Goal: Task Accomplishment & Management: Manage account settings

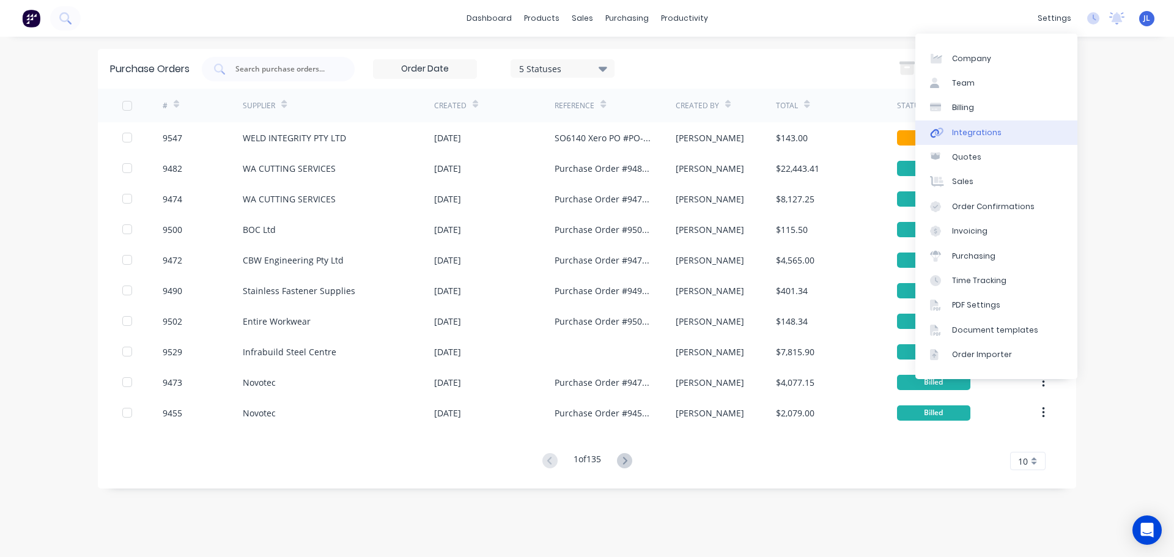
click at [987, 130] on div "Integrations" at bounding box center [977, 132] width 50 height 11
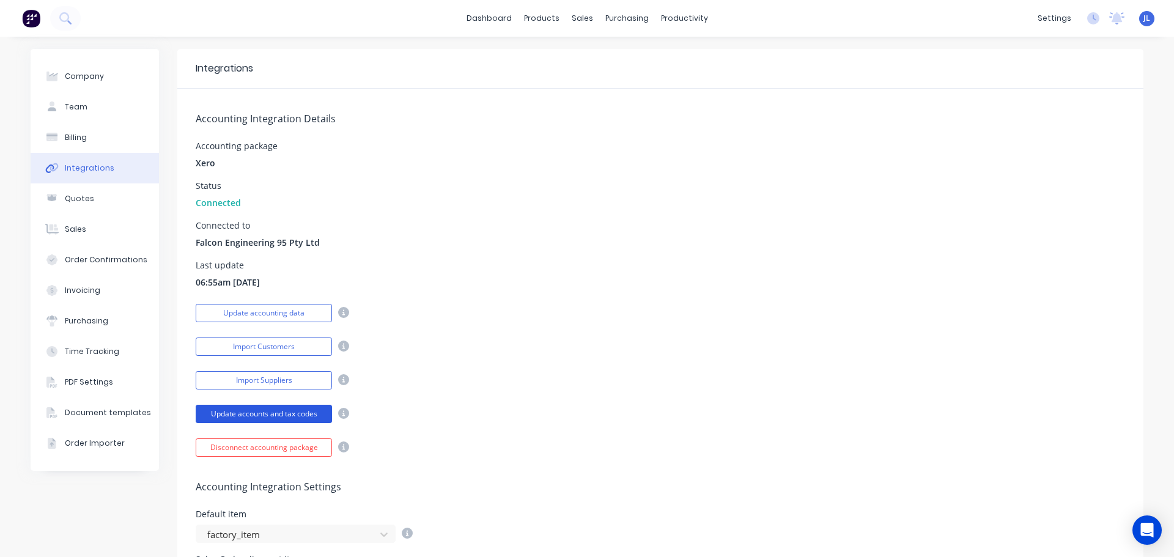
click at [275, 410] on button "Update accounts and tax codes" at bounding box center [264, 414] width 136 height 18
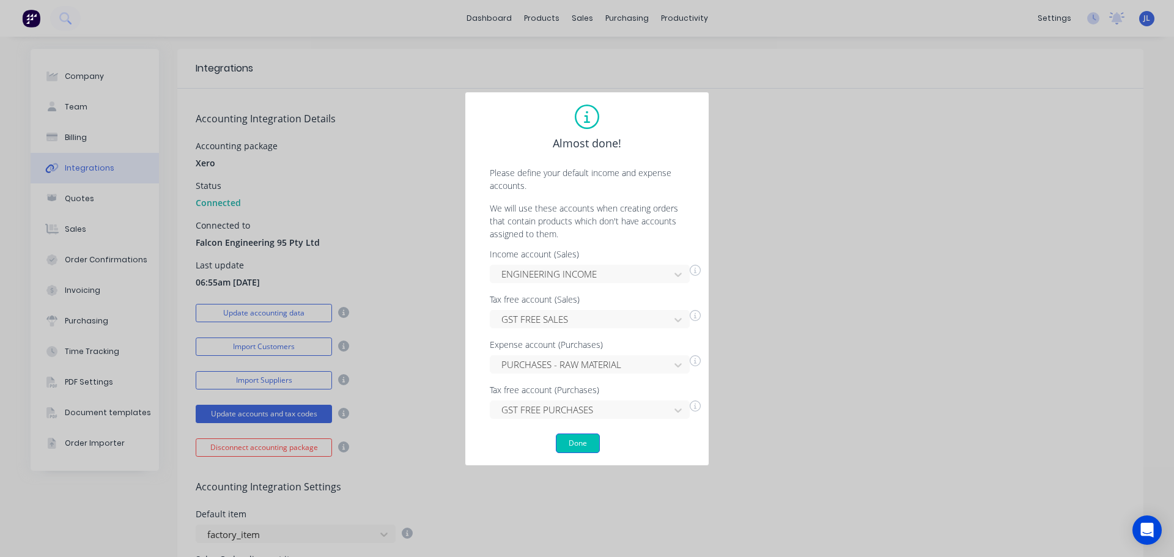
click at [576, 444] on button "Done" at bounding box center [578, 443] width 44 height 20
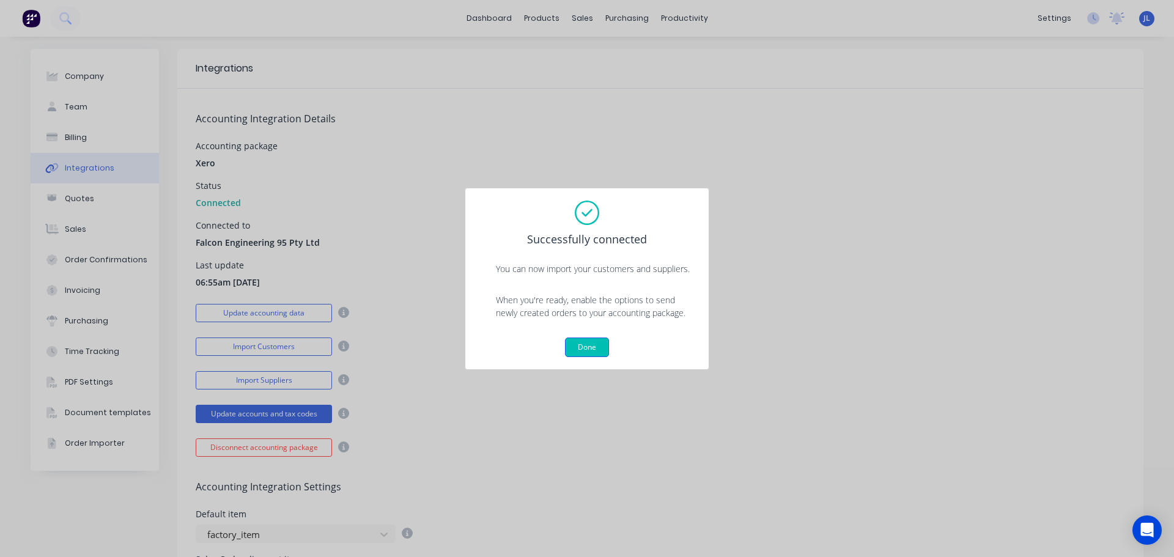
click at [585, 347] on button "Done" at bounding box center [587, 347] width 44 height 20
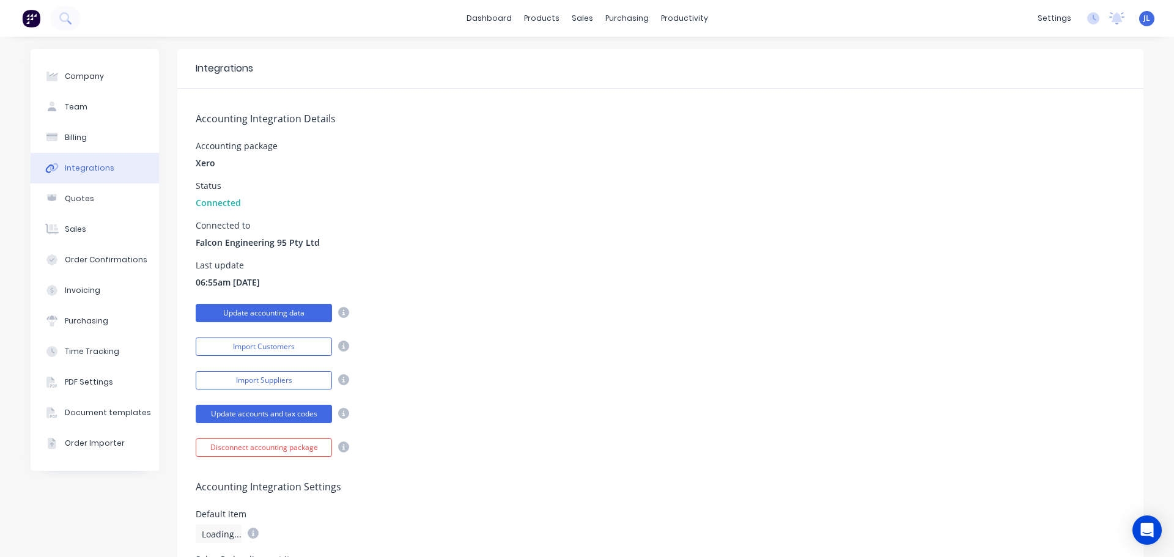
click at [295, 312] on button "Update accounting data" at bounding box center [264, 313] width 136 height 18
click at [289, 346] on button "Import Customers" at bounding box center [264, 346] width 136 height 18
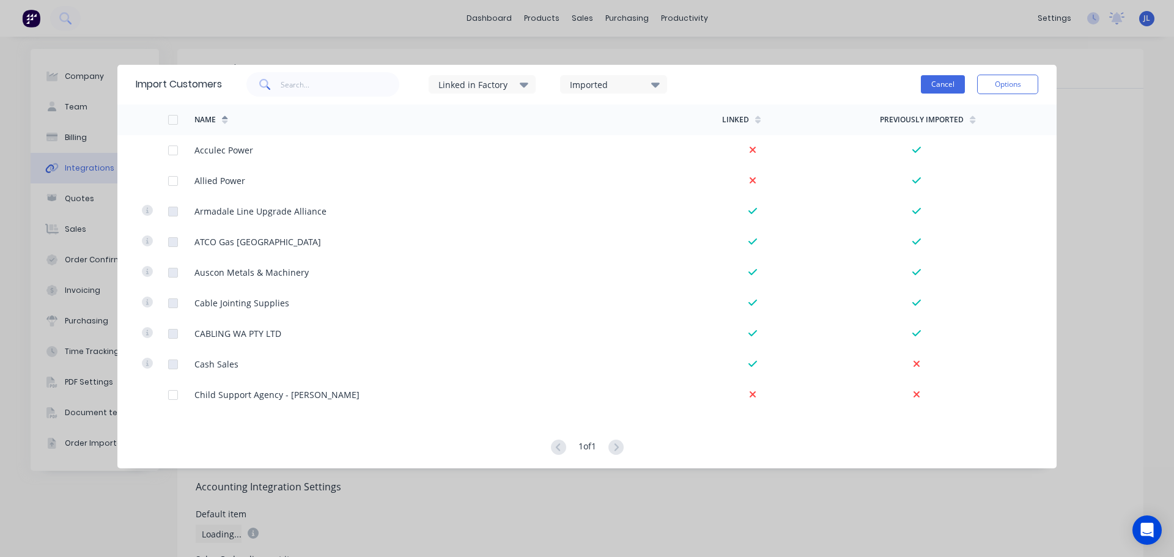
click at [945, 83] on button "Cancel" at bounding box center [943, 84] width 44 height 18
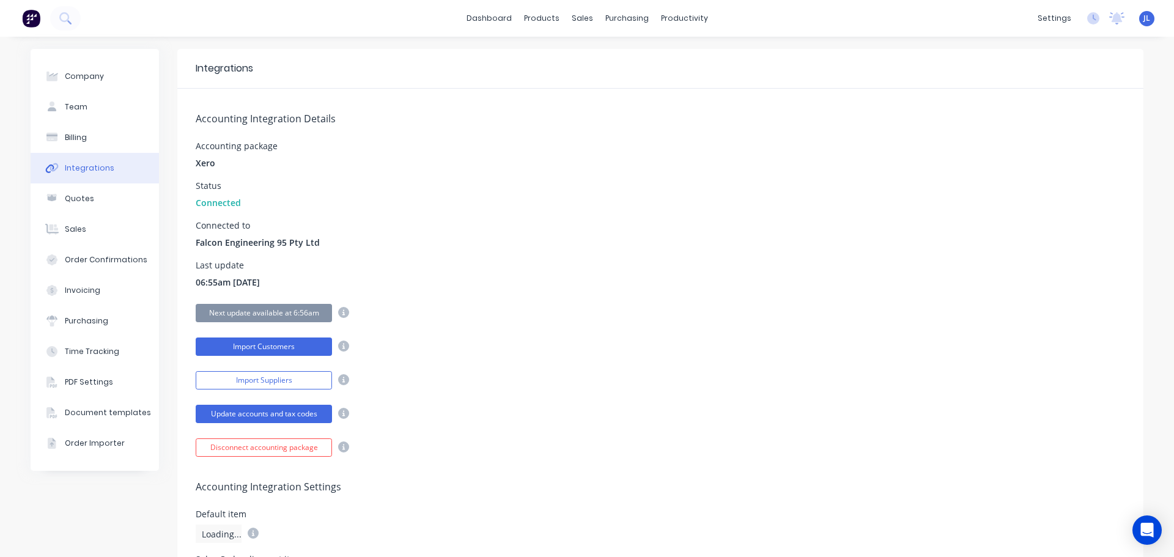
click at [270, 348] on button "Import Customers" at bounding box center [264, 346] width 136 height 18
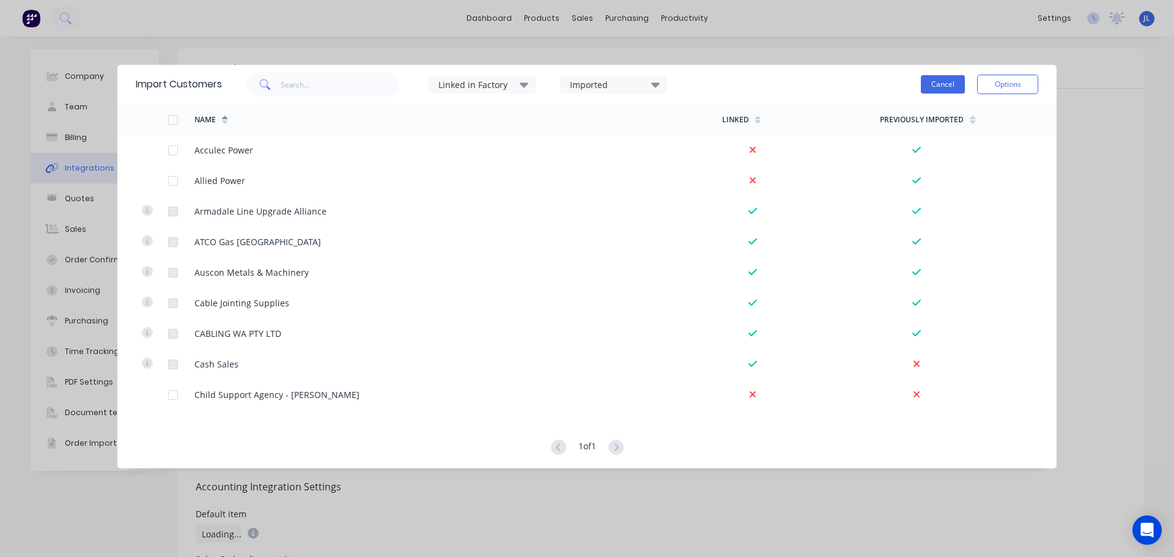
click at [946, 81] on button "Cancel" at bounding box center [943, 84] width 44 height 18
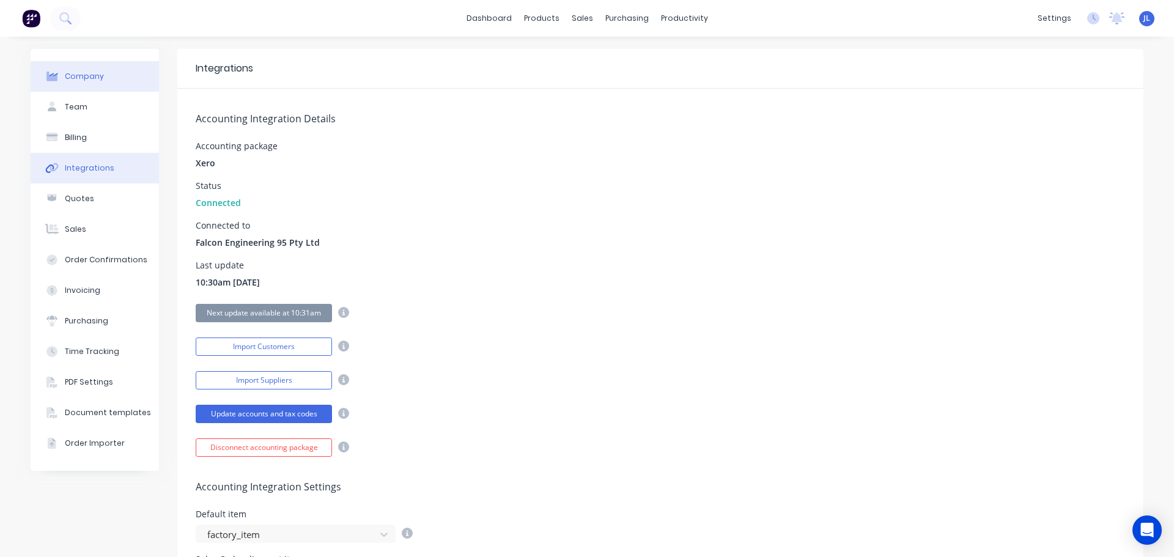
click at [95, 79] on div "Company" at bounding box center [84, 76] width 39 height 11
select select "AU"
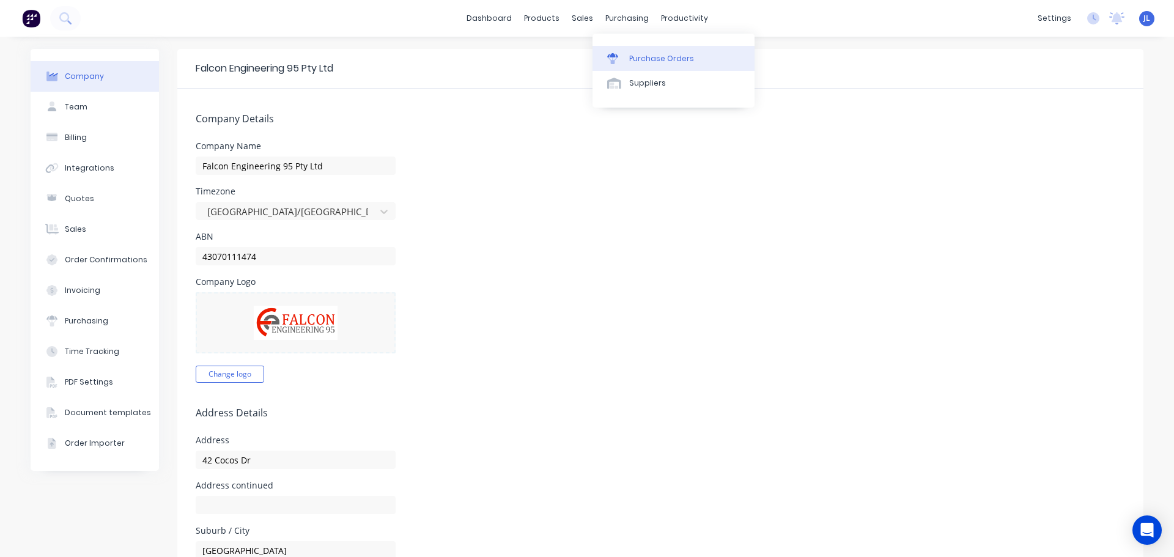
click at [637, 48] on link "Purchase Orders" at bounding box center [673, 58] width 162 height 24
